Goal: Task Accomplishment & Management: Manage account settings

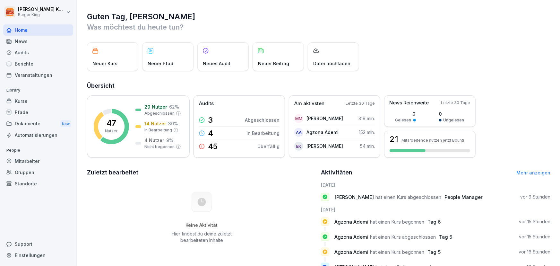
click at [35, 26] on div "Home" at bounding box center [38, 29] width 70 height 11
click at [7, 31] on icon at bounding box center [9, 30] width 4 height 4
click at [339, 144] on div "EK Elnas Kiaieha 54 min." at bounding box center [334, 146] width 81 height 13
click at [301, 149] on div "EK" at bounding box center [298, 145] width 9 height 9
click at [299, 147] on div "EK" at bounding box center [298, 145] width 9 height 9
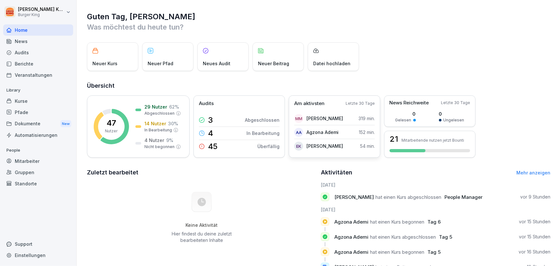
click at [350, 108] on div "Am aktivsten Letzte 30 Tage MM [PERSON_NAME] 319 min. AA Agzona Ademi 152 min. …" at bounding box center [334, 126] width 91 height 62
click at [10, 108] on div "Pfade" at bounding box center [38, 112] width 70 height 11
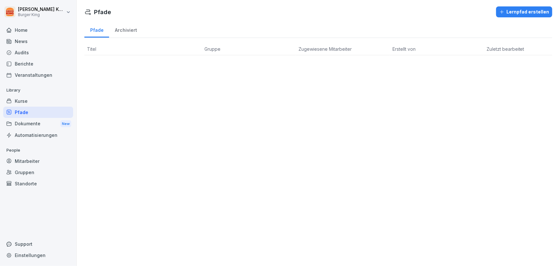
click at [24, 42] on div "News" at bounding box center [38, 41] width 70 height 11
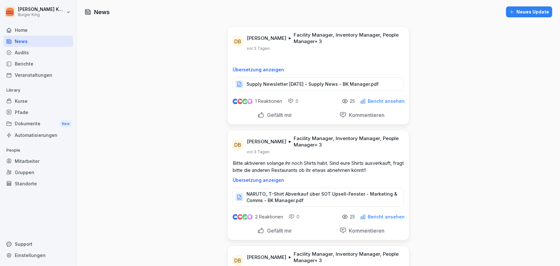
click at [27, 29] on div "Home" at bounding box center [38, 29] width 70 height 11
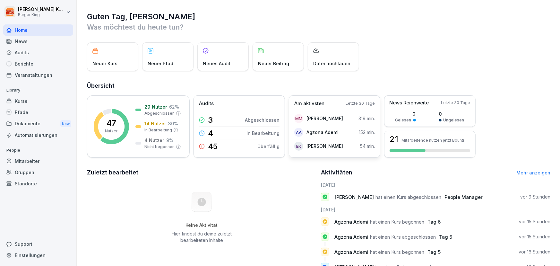
click at [311, 151] on div "EK Elnas Kiaieha 54 min." at bounding box center [334, 146] width 81 height 13
click at [26, 125] on div "Dokumente New" at bounding box center [38, 124] width 70 height 12
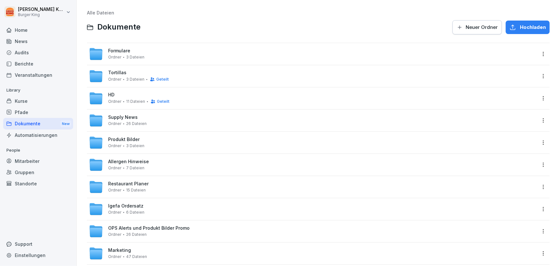
click at [191, 72] on div "Tortillas Ordner 3 Dateien Geteilt" at bounding box center [312, 76] width 447 height 14
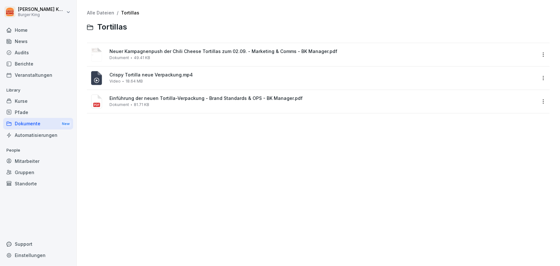
click at [36, 122] on div "Dokumente New" at bounding box center [38, 124] width 70 height 12
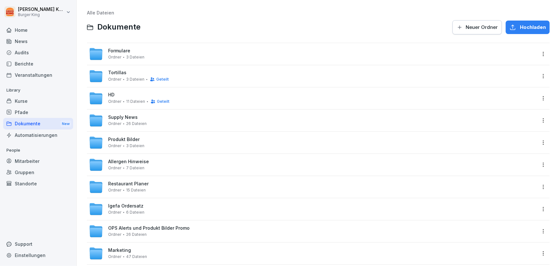
click at [153, 59] on div "Formulare Ordner 3 Dateien" at bounding box center [312, 54] width 447 height 14
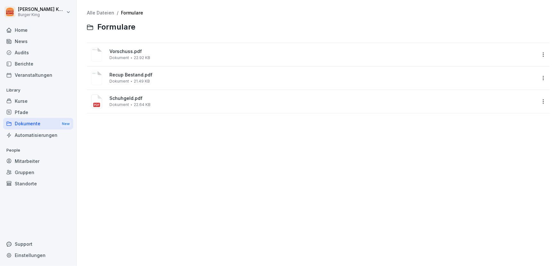
click at [35, 121] on div "Dokumente New" at bounding box center [38, 124] width 70 height 12
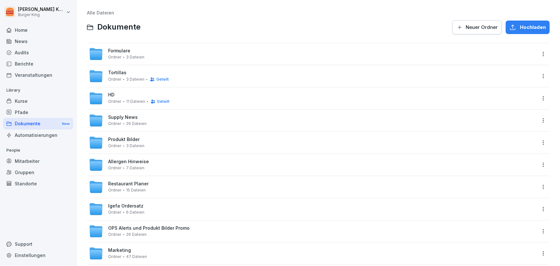
click at [228, 103] on div "HD Ordner 11 Dateien Geteilt" at bounding box center [312, 98] width 447 height 14
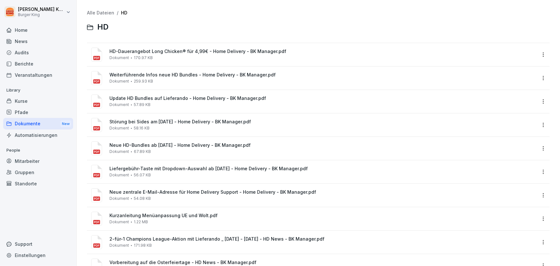
click at [29, 101] on div "Kurse" at bounding box center [38, 100] width 70 height 11
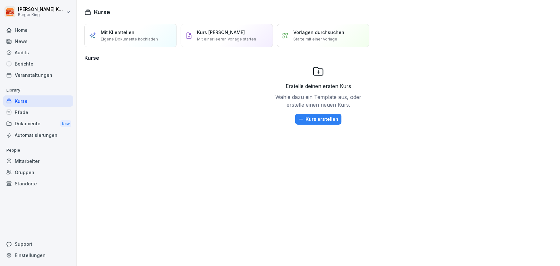
click at [37, 43] on div "News" at bounding box center [38, 41] width 70 height 11
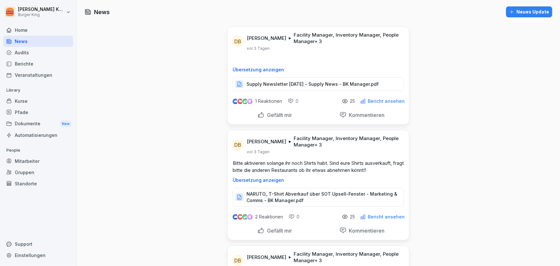
click at [39, 59] on div "Berichte" at bounding box center [38, 63] width 70 height 11
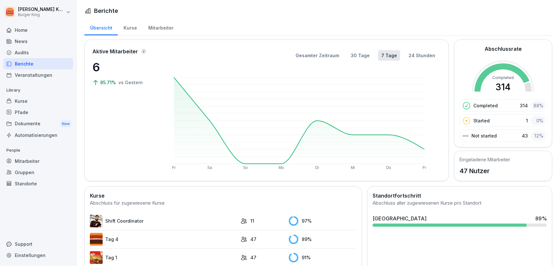
click at [27, 108] on div "Pfade" at bounding box center [38, 112] width 70 height 11
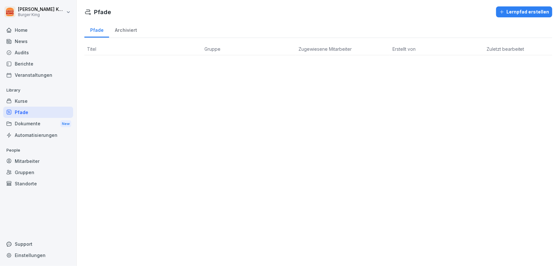
click at [30, 99] on div "Kurse" at bounding box center [38, 100] width 70 height 11
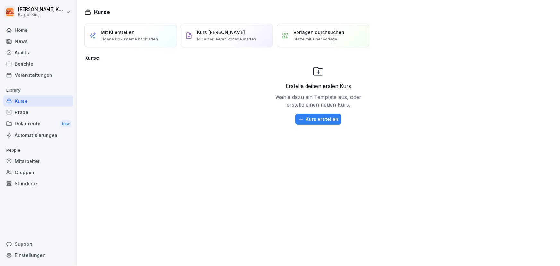
click at [32, 127] on div "Dokumente New" at bounding box center [38, 124] width 70 height 12
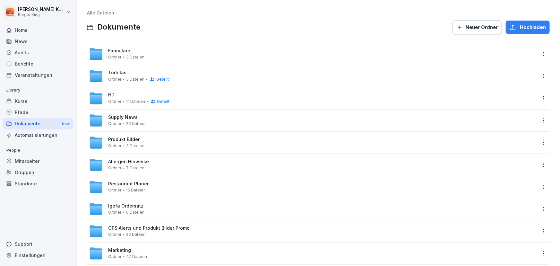
click at [14, 33] on div "Home" at bounding box center [38, 29] width 70 height 11
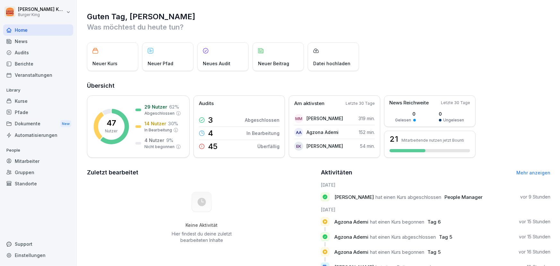
click at [32, 160] on div "Mitarbeiter" at bounding box center [38, 160] width 70 height 11
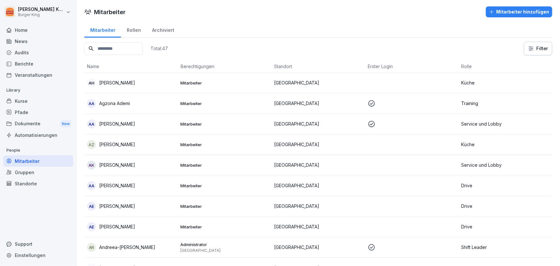
click at [119, 47] on input at bounding box center [113, 48] width 58 height 13
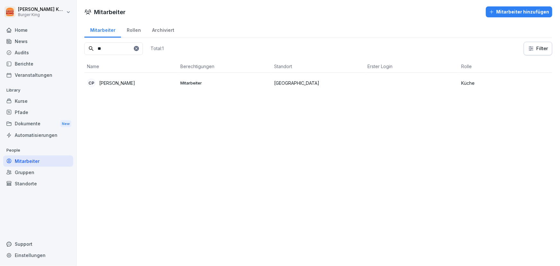
type input "**"
click at [114, 88] on td "CP [PERSON_NAME]" at bounding box center [131, 83] width 94 height 21
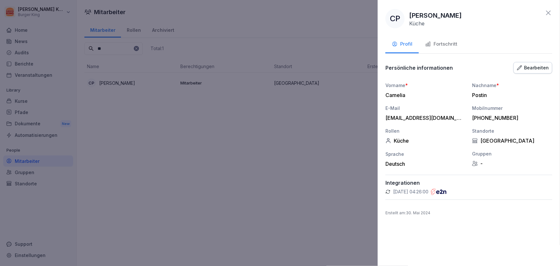
click at [541, 73] on div "Persönliche informationen Bearbeiten" at bounding box center [468, 67] width 167 height 13
click at [544, 67] on div "Bearbeiten" at bounding box center [533, 67] width 32 height 7
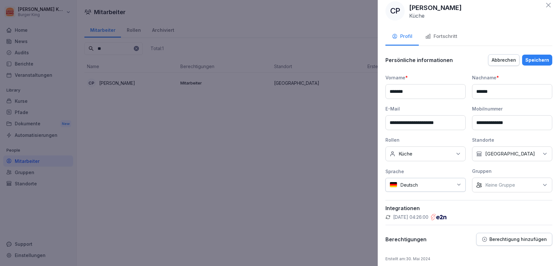
scroll to position [12, 0]
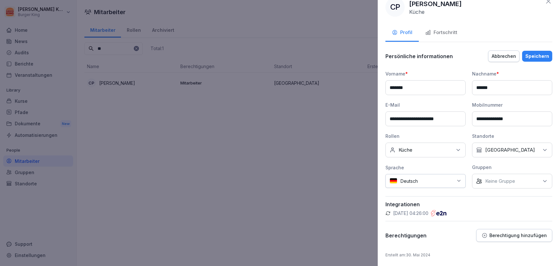
click at [452, 31] on div "Fortschritt" at bounding box center [441, 32] width 32 height 7
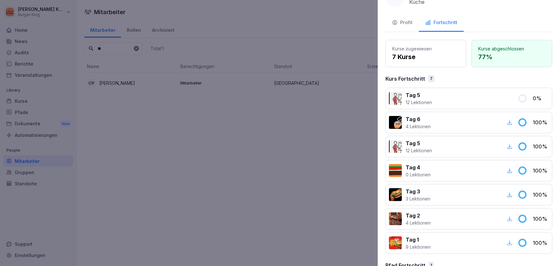
scroll to position [0, 0]
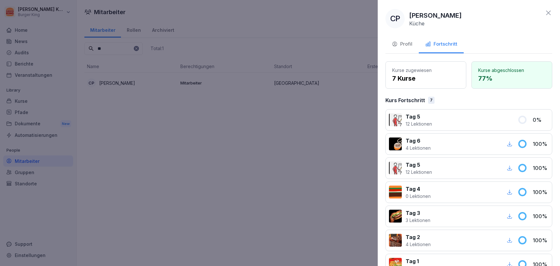
click at [411, 43] on div "Profil" at bounding box center [402, 43] width 21 height 7
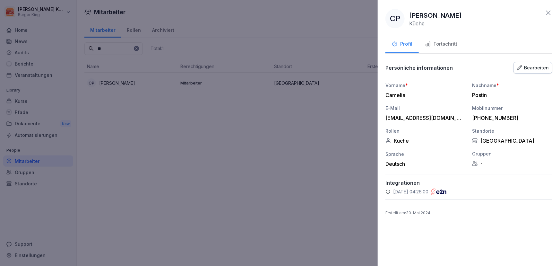
click at [386, 191] on icon at bounding box center [387, 191] width 5 height 5
click at [545, 69] on div "Bearbeiten" at bounding box center [533, 67] width 32 height 7
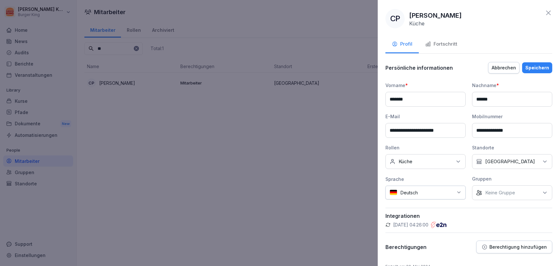
scroll to position [12, 0]
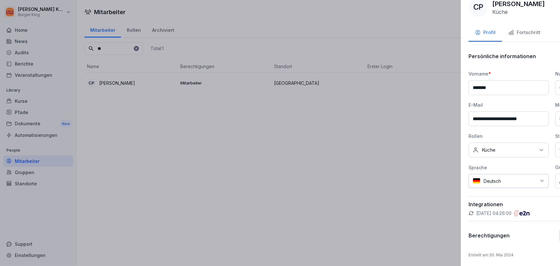
click at [249, 176] on div at bounding box center [280, 133] width 560 height 266
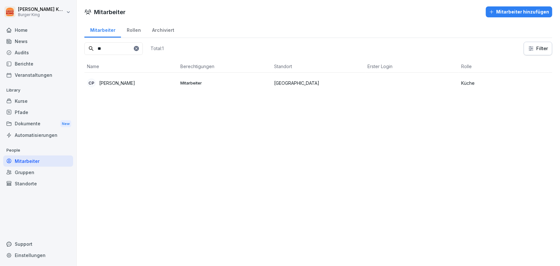
click at [506, 81] on p "Küche" at bounding box center [505, 83] width 89 height 7
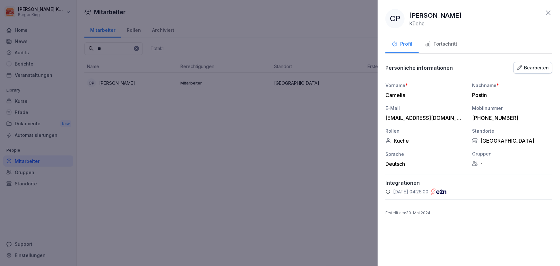
click at [390, 192] on icon at bounding box center [387, 191] width 5 height 5
click at [221, 151] on div at bounding box center [280, 133] width 560 height 266
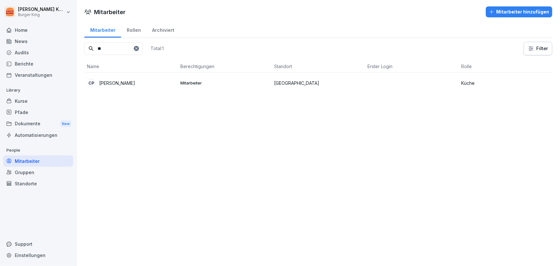
click at [99, 81] on p "[PERSON_NAME]" at bounding box center [117, 83] width 36 height 7
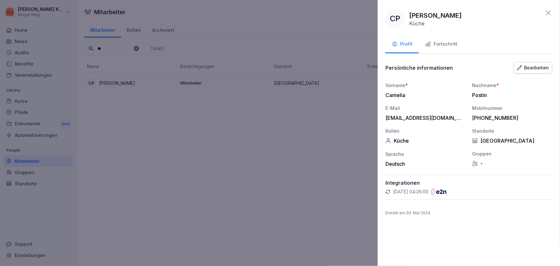
click at [335, 26] on div at bounding box center [280, 133] width 560 height 266
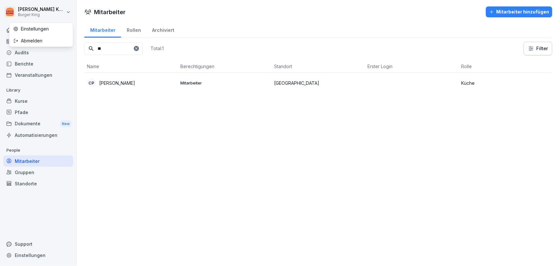
click at [31, 12] on html "[PERSON_NAME] Burger King Home News Audits Berichte Veranstaltungen Library Kur…" at bounding box center [280, 133] width 560 height 266
click at [6, 11] on html "[PERSON_NAME] Burger King Home News Audits Berichte Veranstaltungen Library Kur…" at bounding box center [280, 133] width 560 height 266
click at [5, 28] on html "[PERSON_NAME] Burger King Home News Audits Berichte Veranstaltungen Library Kur…" at bounding box center [280, 133] width 560 height 266
click at [6, 29] on icon at bounding box center [8, 30] width 5 height 5
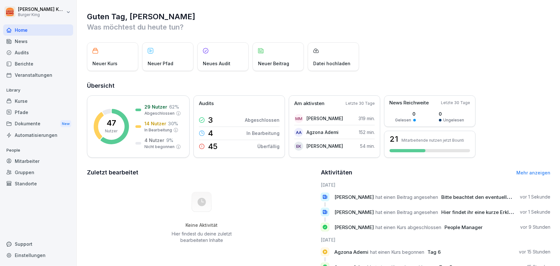
click at [17, 165] on div "Mitarbeiter" at bounding box center [38, 160] width 70 height 11
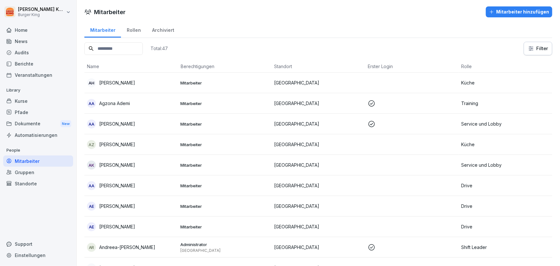
click at [100, 50] on input at bounding box center [113, 48] width 58 height 13
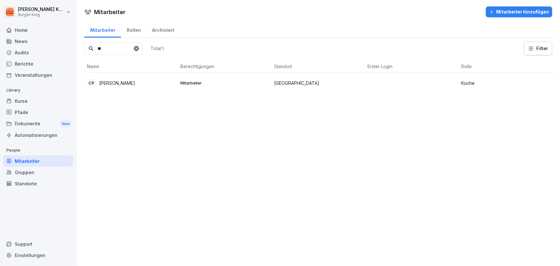
type input "**"
click at [190, 85] on td "Mitarbeiter" at bounding box center [225, 83] width 94 height 21
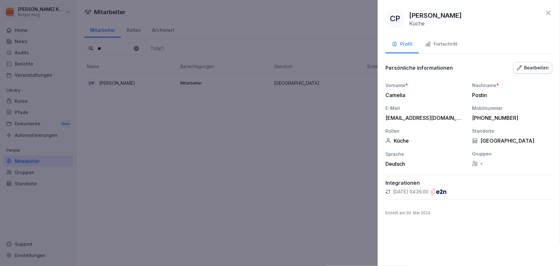
click at [529, 68] on div "Bearbeiten" at bounding box center [533, 67] width 32 height 7
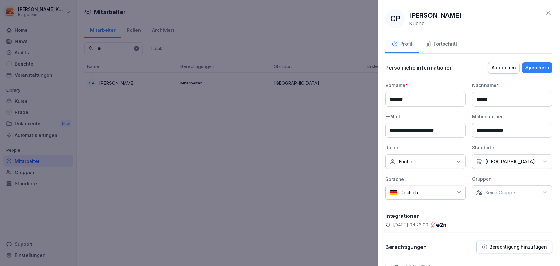
click at [447, 43] on div "Fortschritt" at bounding box center [441, 43] width 32 height 7
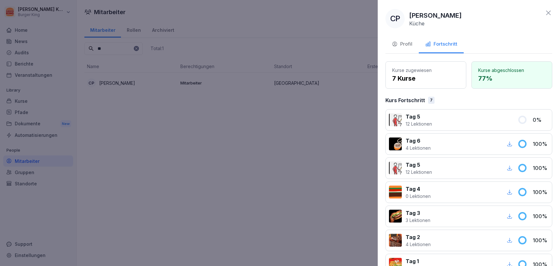
click at [405, 120] on div "Tag 5 12 Lektionen" at bounding box center [451, 120] width 125 height 14
click at [519, 121] on icon at bounding box center [522, 119] width 7 height 7
click at [407, 77] on p "7 Kurse" at bounding box center [425, 78] width 67 height 10
click at [400, 45] on div "Profil" at bounding box center [402, 43] width 21 height 7
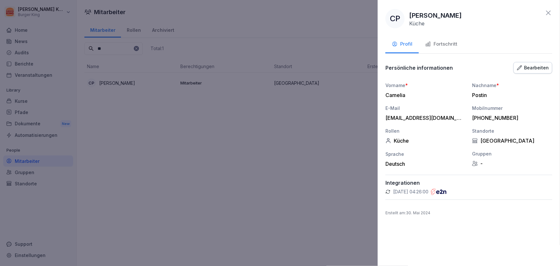
click at [421, 189] on p "[DATE] 04:26:00" at bounding box center [410, 191] width 35 height 6
click at [260, 106] on div at bounding box center [280, 133] width 560 height 266
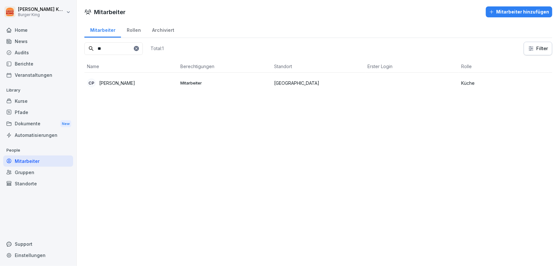
click at [518, 80] on p "Küche" at bounding box center [505, 83] width 89 height 7
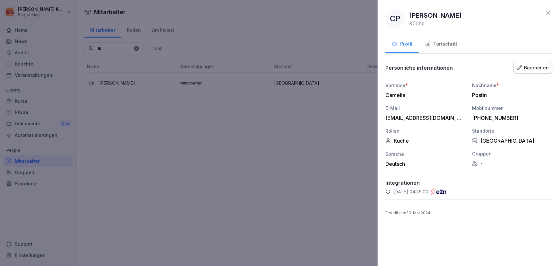
click at [551, 11] on icon at bounding box center [548, 13] width 8 height 8
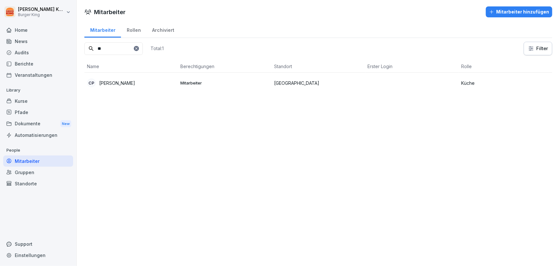
click at [22, 104] on div "Kurse" at bounding box center [38, 100] width 70 height 11
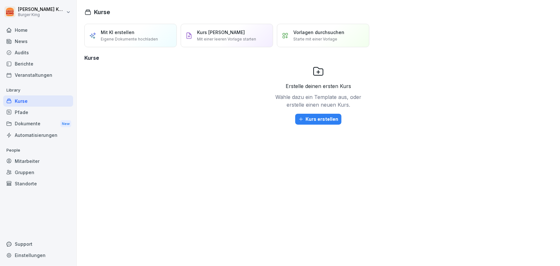
click at [28, 162] on div "Mitarbeiter" at bounding box center [38, 160] width 70 height 11
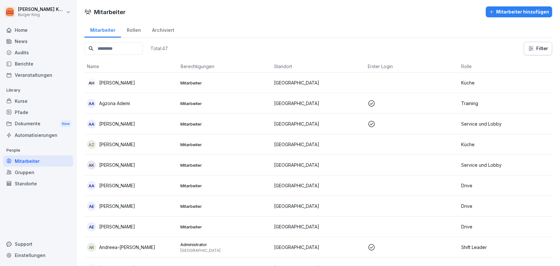
click at [128, 32] on div "Rollen" at bounding box center [133, 29] width 25 height 16
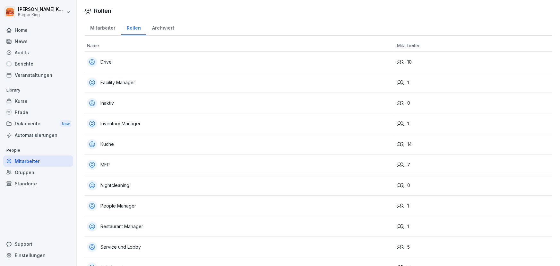
click at [155, 29] on div "Archiviert" at bounding box center [162, 27] width 33 height 16
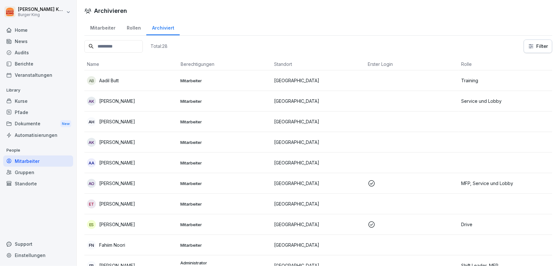
click at [118, 49] on input at bounding box center [113, 46] width 58 height 13
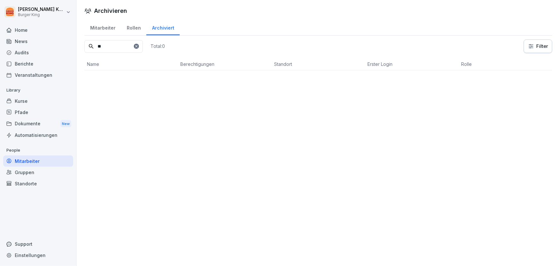
type input "**"
click at [26, 114] on div "Pfade" at bounding box center [38, 112] width 70 height 11
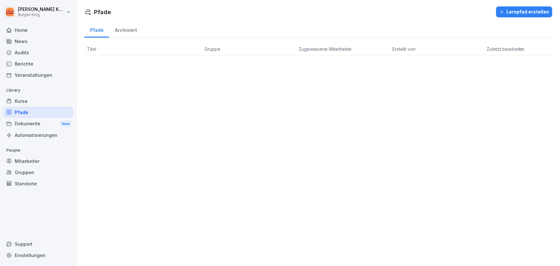
click at [24, 98] on div "Kurse" at bounding box center [38, 100] width 70 height 11
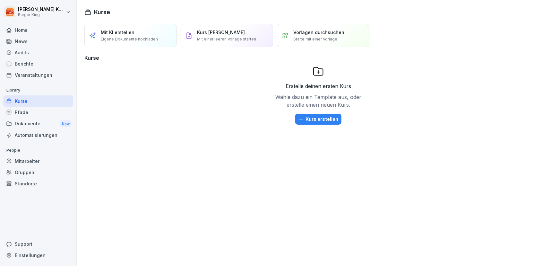
click at [25, 61] on div "Berichte" at bounding box center [38, 63] width 70 height 11
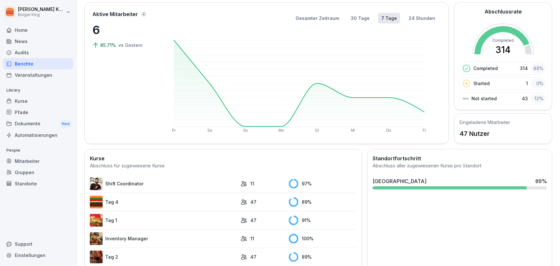
scroll to position [37, 0]
click at [26, 42] on div "News" at bounding box center [38, 41] width 70 height 11
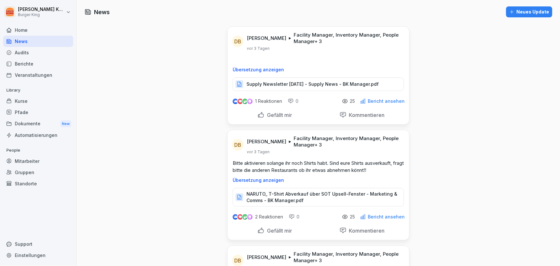
click at [22, 53] on div "Audits" at bounding box center [38, 52] width 70 height 11
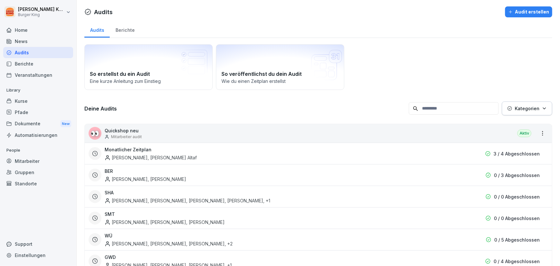
click at [32, 27] on div "Home" at bounding box center [38, 29] width 70 height 11
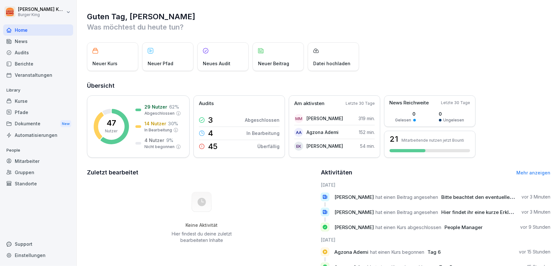
click at [29, 162] on div "Mitarbeiter" at bounding box center [38, 160] width 70 height 11
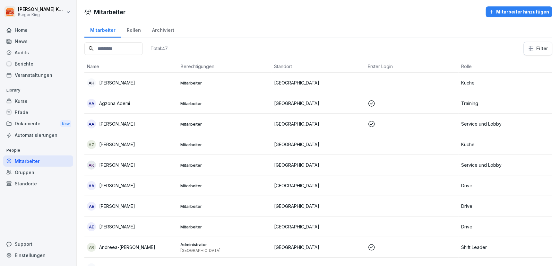
click at [101, 49] on input at bounding box center [113, 48] width 58 height 13
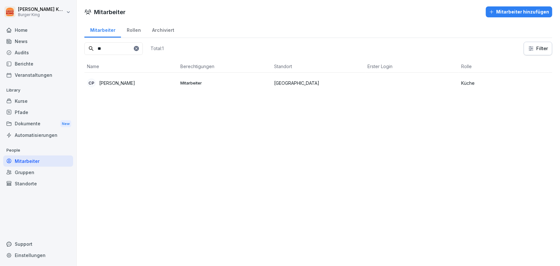
type input "**"
click at [203, 80] on p "Mitarbeiter" at bounding box center [225, 83] width 89 height 6
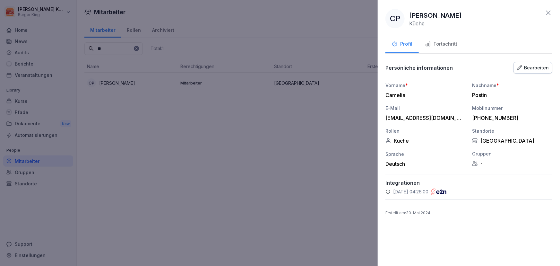
click at [534, 67] on div "Bearbeiten" at bounding box center [533, 67] width 32 height 7
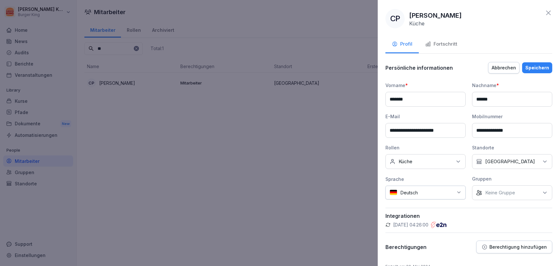
scroll to position [12, 0]
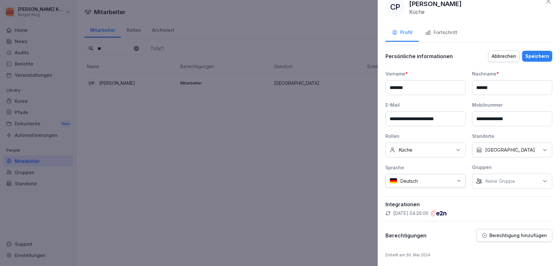
click at [411, 145] on div "Keine Rollen Küche" at bounding box center [425, 149] width 80 height 15
click at [408, 202] on div "test" at bounding box center [428, 203] width 80 height 12
click at [304, 171] on div at bounding box center [280, 133] width 560 height 266
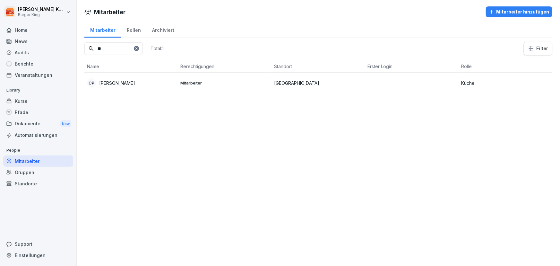
click at [283, 88] on td "[GEOGRAPHIC_DATA]" at bounding box center [318, 83] width 94 height 21
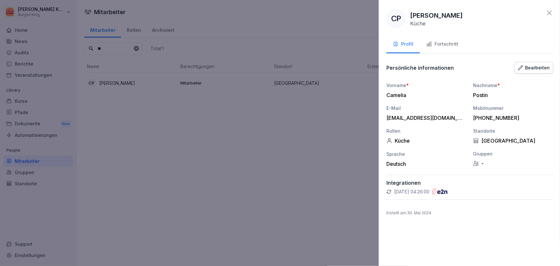
click at [185, 30] on div at bounding box center [280, 133] width 560 height 266
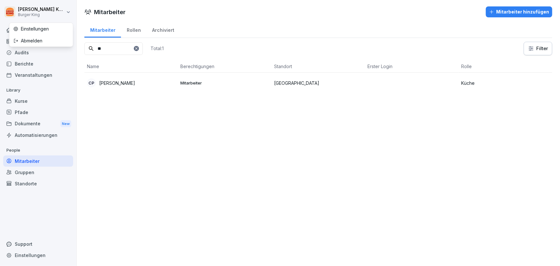
click at [41, 15] on html "[PERSON_NAME] Burger King Home News Audits Berichte Veranstaltungen Library Kur…" at bounding box center [280, 133] width 560 height 266
click at [35, 30] on div "Einstellungen" at bounding box center [41, 29] width 64 height 12
select select "**"
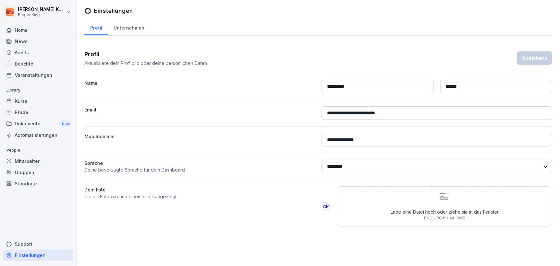
click at [235, 63] on div "Profil Aktualisiere dein Profilbild oder deine persönlichen Daten Speichern" at bounding box center [318, 58] width 468 height 17
click at [131, 30] on div "Unternehmen" at bounding box center [129, 27] width 42 height 16
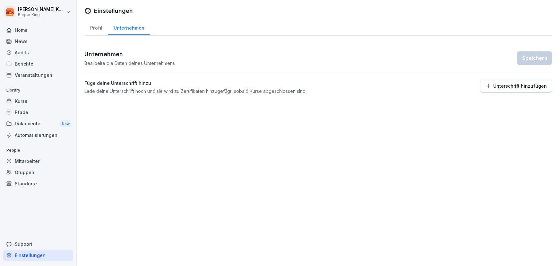
click at [26, 31] on div "Home" at bounding box center [38, 29] width 70 height 11
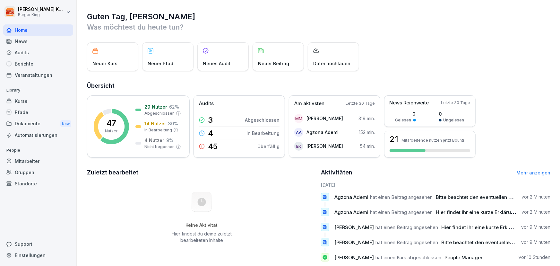
click at [21, 15] on html "[PERSON_NAME] Burger King Home News Audits Berichte Veranstaltungen Library Kur…" at bounding box center [280, 133] width 560 height 266
click at [26, 257] on html "[PERSON_NAME] Burger King Home News Audits Berichte Veranstaltungen Library Kur…" at bounding box center [280, 133] width 560 height 266
click at [26, 257] on div "Einstellungen" at bounding box center [38, 254] width 70 height 11
select select "**"
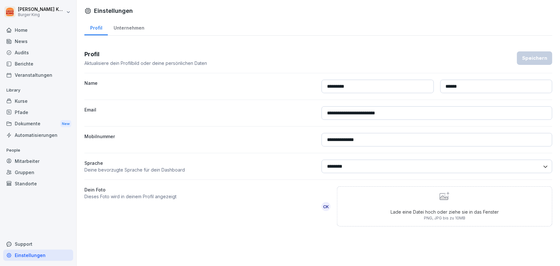
click at [26, 257] on div "Einstellungen" at bounding box center [38, 254] width 70 height 11
click at [37, 184] on div "Standorte" at bounding box center [38, 183] width 70 height 11
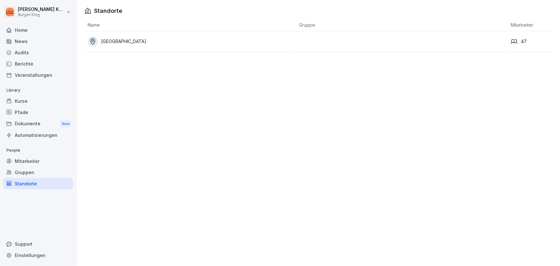
click at [31, 162] on div "Mitarbeiter" at bounding box center [38, 160] width 70 height 11
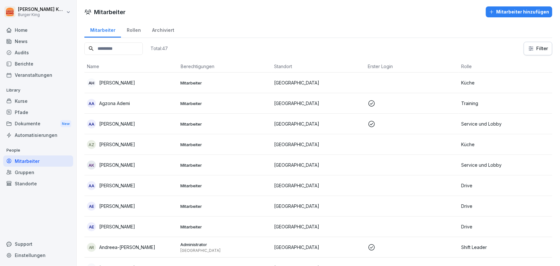
click at [141, 50] on input at bounding box center [113, 48] width 58 height 13
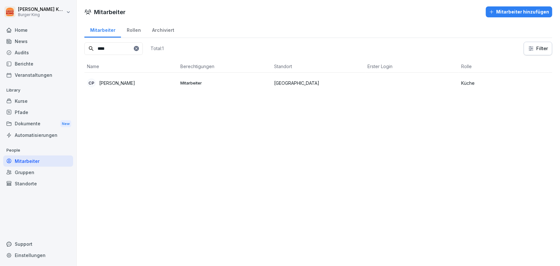
type input "****"
click at [280, 90] on td "[GEOGRAPHIC_DATA]" at bounding box center [318, 83] width 94 height 21
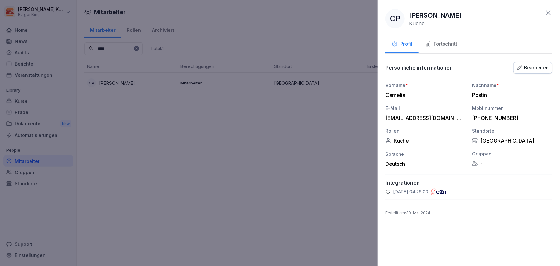
click at [407, 209] on div "CP [PERSON_NAME] Küche Profil Fortschritt Persönliche informationen Bearbeiten …" at bounding box center [469, 133] width 182 height 266
click at [404, 224] on div "CP [PERSON_NAME] Küche Profil Fortschritt Persönliche informationen Bearbeiten …" at bounding box center [469, 133] width 182 height 266
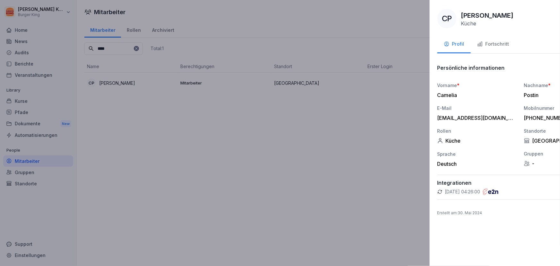
click at [373, 179] on div at bounding box center [280, 133] width 560 height 266
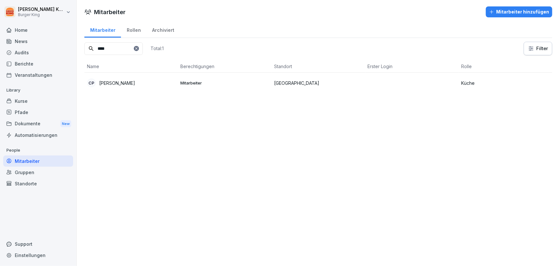
click at [41, 162] on div "Mitarbeiter" at bounding box center [38, 160] width 70 height 11
click at [138, 47] on icon at bounding box center [136, 49] width 4 height 4
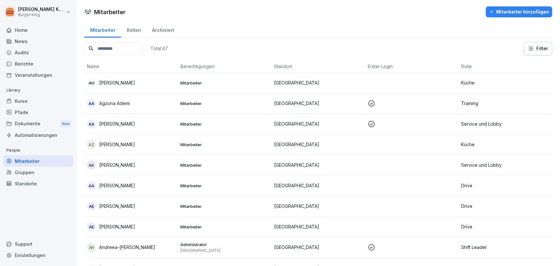
click at [112, 148] on div "AZ [PERSON_NAME]" at bounding box center [131, 144] width 89 height 9
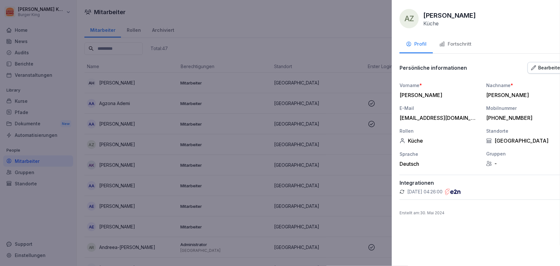
click at [254, 204] on div at bounding box center [280, 133] width 560 height 266
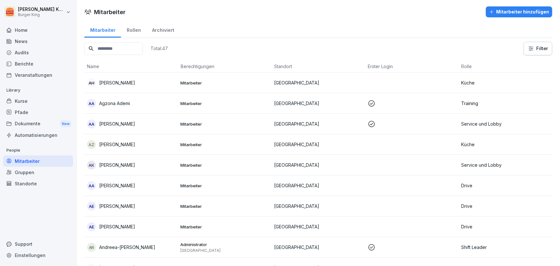
click at [147, 106] on div "AA Agzona Ademi" at bounding box center [131, 103] width 89 height 9
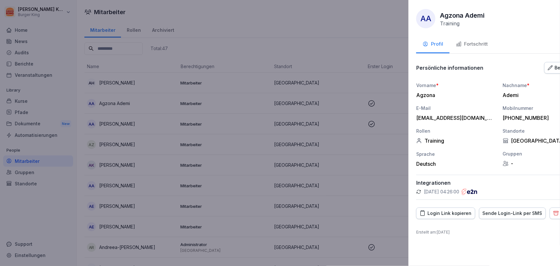
click at [263, 247] on div at bounding box center [280, 133] width 560 height 266
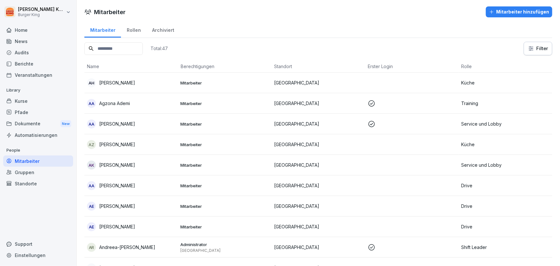
click at [125, 46] on input at bounding box center [113, 48] width 58 height 13
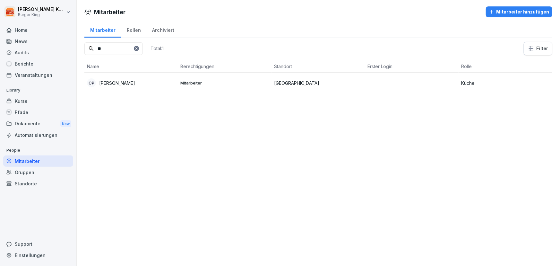
click at [200, 80] on p "Mitarbeiter" at bounding box center [225, 83] width 89 height 6
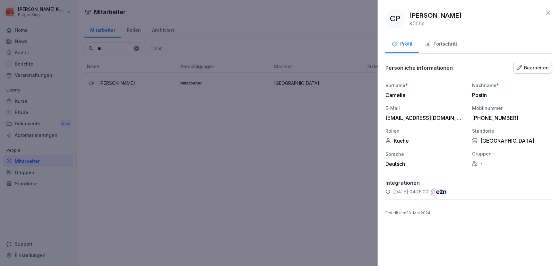
click at [531, 63] on button "Bearbeiten" at bounding box center [532, 68] width 39 height 12
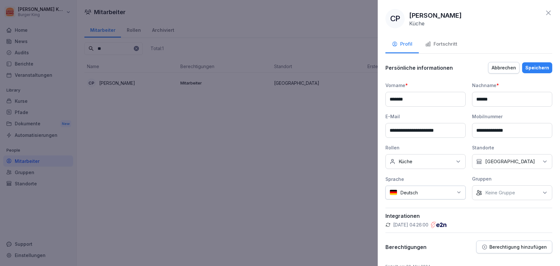
click at [435, 160] on div "Keine Rollen Küche" at bounding box center [425, 161] width 80 height 15
click at [402, 224] on label "Training" at bounding box center [407, 227] width 17 height 6
click at [527, 66] on div "Speichern" at bounding box center [537, 67] width 24 height 7
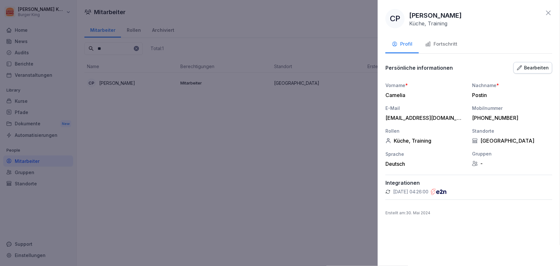
click at [401, 191] on p "[DATE] 04:26:00" at bounding box center [410, 191] width 35 height 6
click at [440, 190] on div "[DATE] 04:26:00" at bounding box center [468, 191] width 167 height 6
click at [451, 43] on div "Fortschritt" at bounding box center [441, 43] width 32 height 7
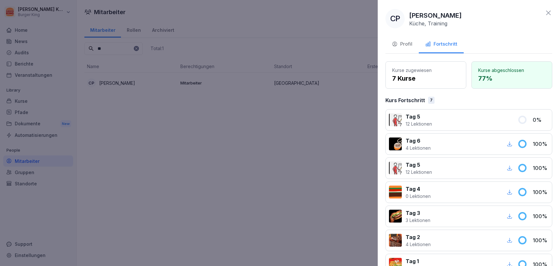
click at [409, 119] on p "Tag 5" at bounding box center [419, 117] width 26 height 8
click at [395, 50] on button "Profil" at bounding box center [401, 44] width 33 height 17
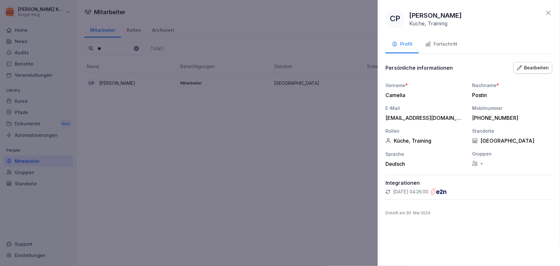
click at [101, 51] on div at bounding box center [280, 133] width 560 height 266
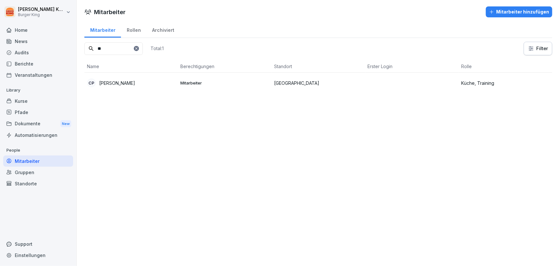
click at [138, 88] on td "CP [PERSON_NAME]" at bounding box center [131, 83] width 94 height 21
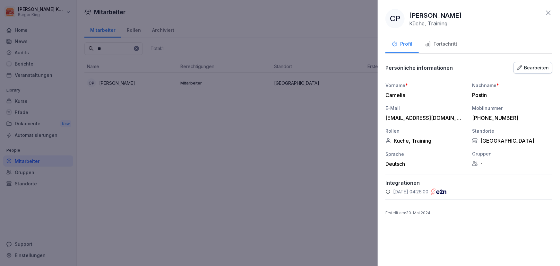
click at [530, 69] on div "Bearbeiten" at bounding box center [533, 67] width 32 height 7
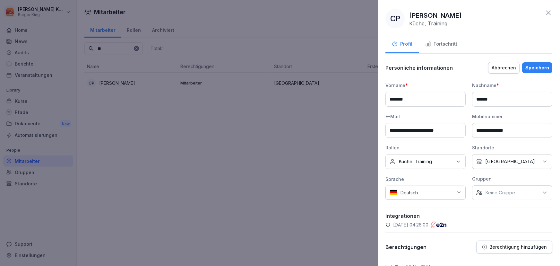
click at [432, 159] on p "Küche, Training" at bounding box center [414, 161] width 33 height 6
click at [393, 224] on button "Training" at bounding box center [393, 227] width 6 height 6
click at [296, 170] on div at bounding box center [280, 133] width 560 height 266
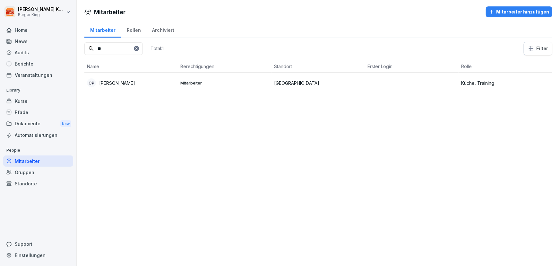
drag, startPoint x: 123, startPoint y: 48, endPoint x: 0, endPoint y: 7, distance: 129.7
click at [0, 12] on div "[PERSON_NAME] Burger King Home News Audits Berichte Veranstaltungen Library Kur…" at bounding box center [280, 133] width 560 height 266
type input "***"
click at [174, 87] on td "NN [PERSON_NAME]" at bounding box center [131, 83] width 94 height 21
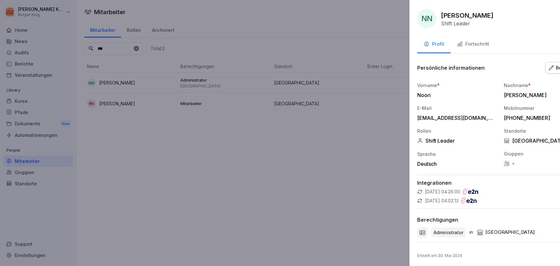
click at [147, 102] on div at bounding box center [280, 133] width 560 height 266
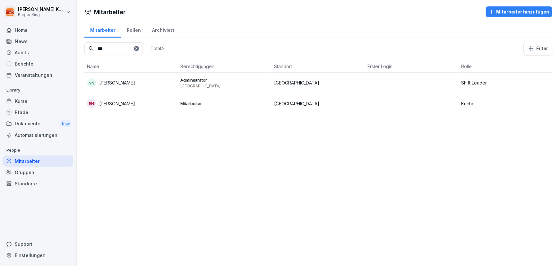
click at [143, 106] on div "RN [PERSON_NAME]" at bounding box center [131, 103] width 89 height 9
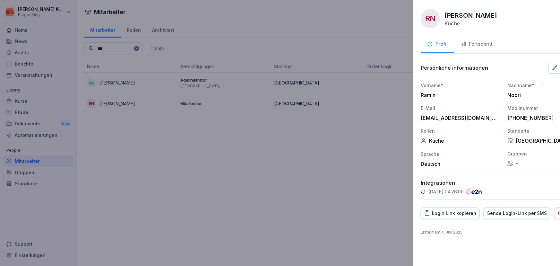
click at [141, 176] on div at bounding box center [280, 133] width 560 height 266
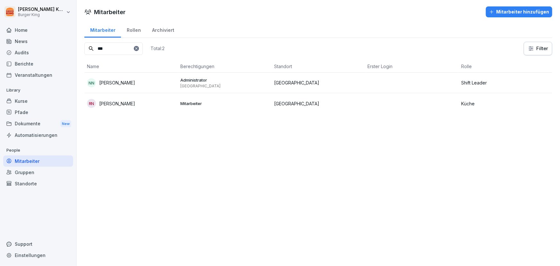
click at [28, 140] on div "Automatisierungen" at bounding box center [38, 134] width 70 height 11
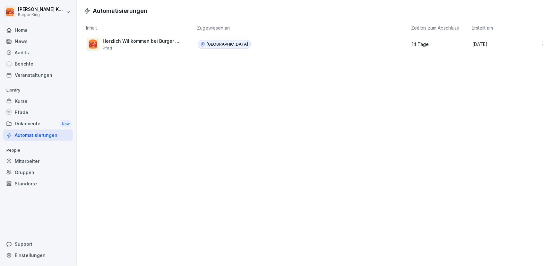
click at [22, 33] on div "Home" at bounding box center [38, 29] width 70 height 11
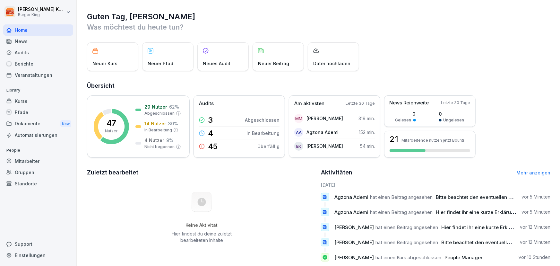
click at [57, 9] on html "Christine Karius Burger King Home News Audits Berichte Veranstaltungen Library …" at bounding box center [280, 133] width 560 height 266
click at [47, 42] on div "Abmelden" at bounding box center [41, 41] width 64 height 12
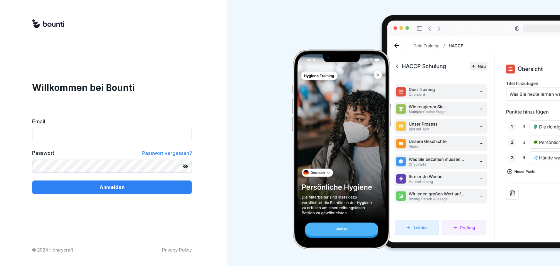
click at [87, 136] on input "Email" at bounding box center [112, 134] width 160 height 13
click at [110, 135] on input "Email" at bounding box center [112, 134] width 160 height 13
click at [185, 165] on icon at bounding box center [186, 166] width 4 height 4
click at [151, 186] on div "Anmelden" at bounding box center [112, 187] width 150 height 7
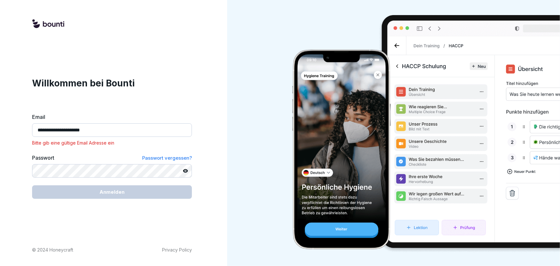
click at [81, 131] on input "**********" at bounding box center [112, 129] width 160 height 13
click at [83, 131] on input "**********" at bounding box center [112, 129] width 160 height 13
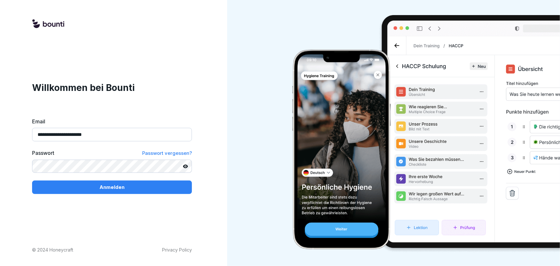
type input "**********"
click at [113, 189] on p "Anmelden" at bounding box center [111, 187] width 25 height 7
